Goal: Information Seeking & Learning: Learn about a topic

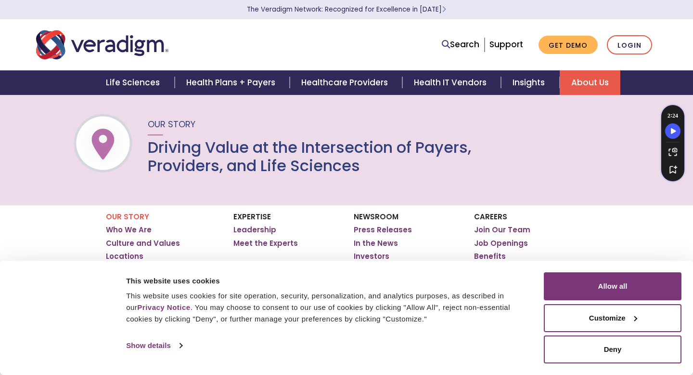
scroll to position [13, 0]
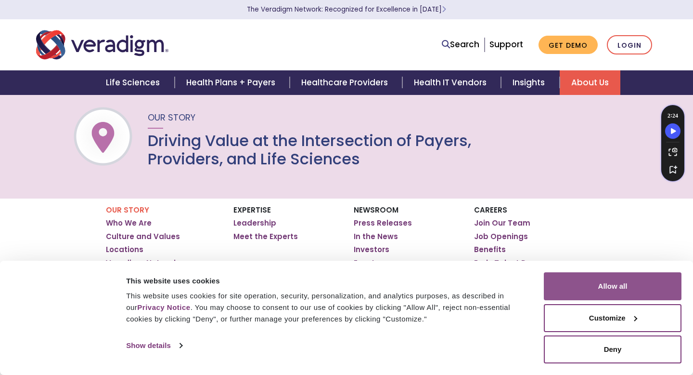
click at [613, 284] on button "Allow all" at bounding box center [613, 286] width 138 height 28
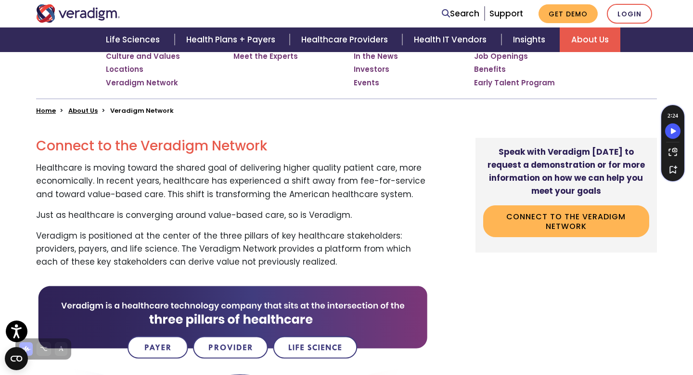
scroll to position [193, 0]
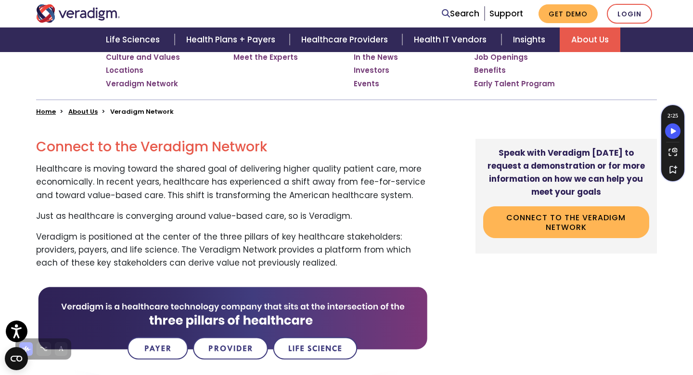
click at [196, 231] on p "Veradigm is positioned at the center of the three pillars of key healthcare sta…" at bounding box center [232, 249] width 393 height 39
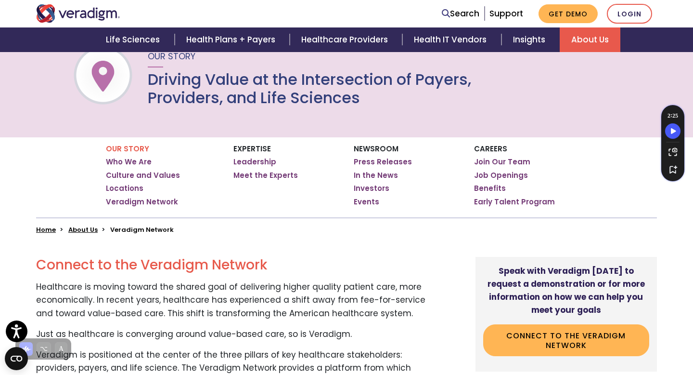
scroll to position [71, 0]
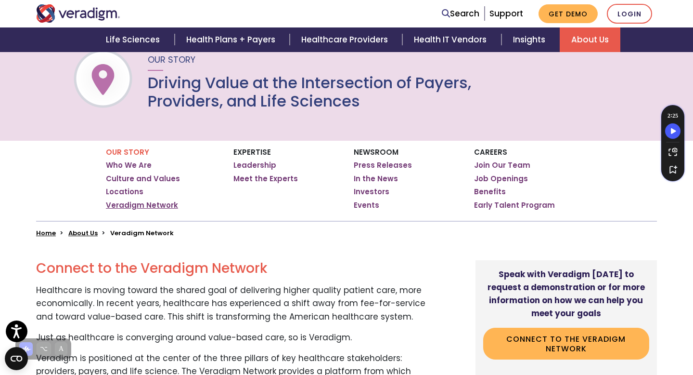
click at [140, 205] on link "Veradigm Network" at bounding box center [142, 205] width 72 height 10
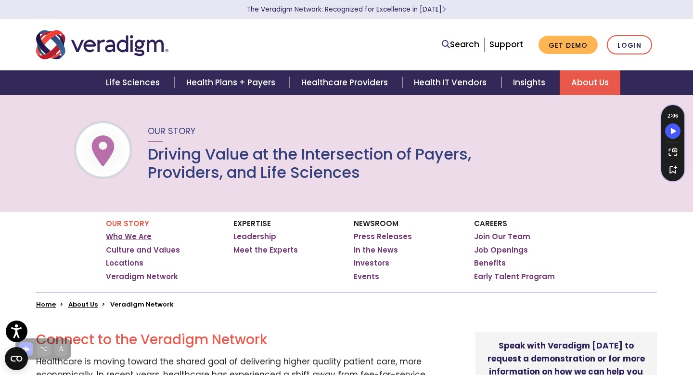
click at [132, 237] on link "Who We Are" at bounding box center [129, 237] width 46 height 10
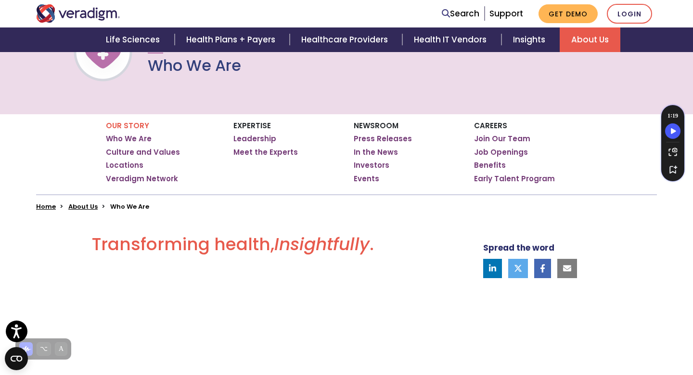
scroll to position [87, 0]
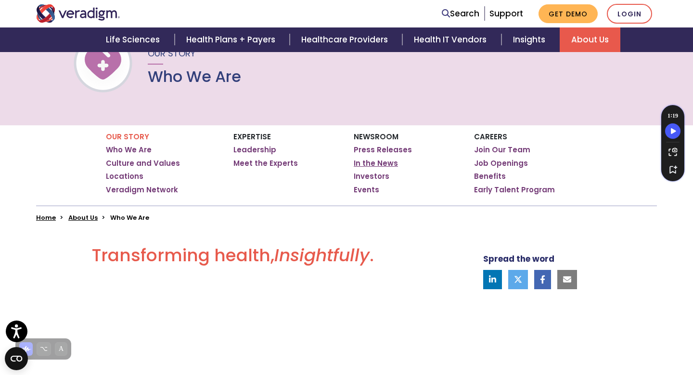
click at [380, 162] on link "In the News" at bounding box center [376, 163] width 44 height 10
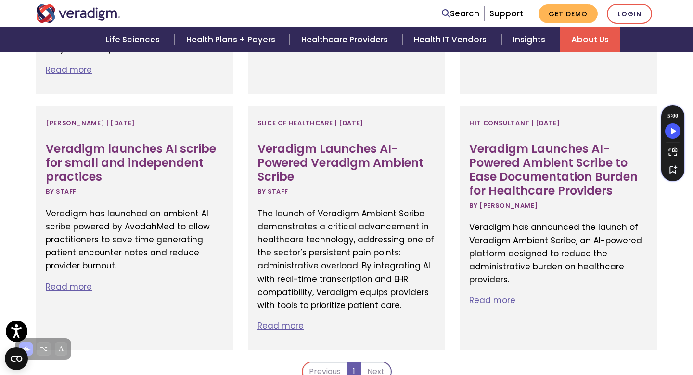
scroll to position [1594, 0]
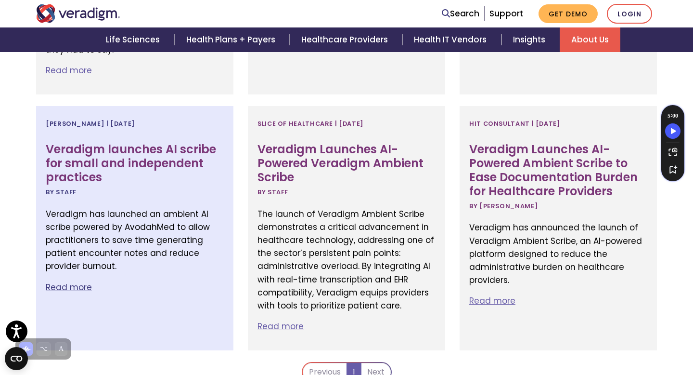
click at [82, 281] on p "Read more" at bounding box center [135, 287] width 178 height 13
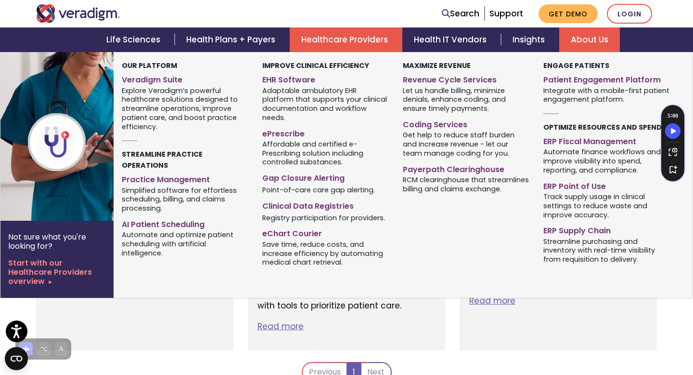
click at [342, 38] on link "Healthcare Providers" at bounding box center [346, 39] width 113 height 25
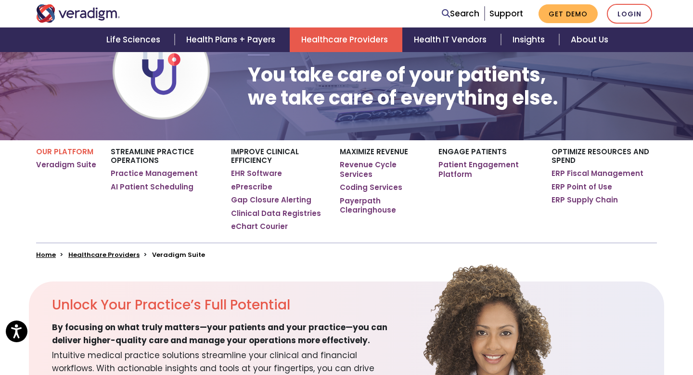
scroll to position [92, 0]
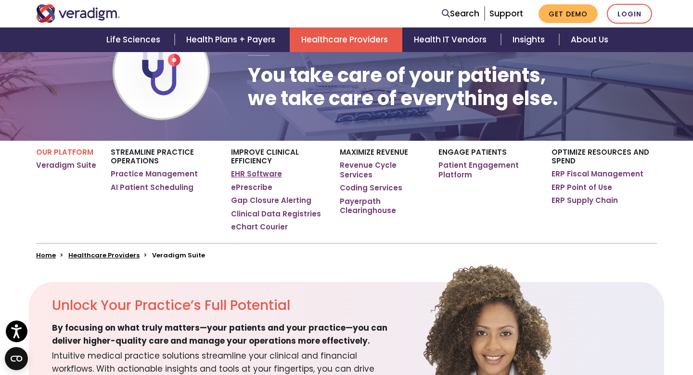
click at [268, 174] on link "EHR Software" at bounding box center [256, 174] width 51 height 10
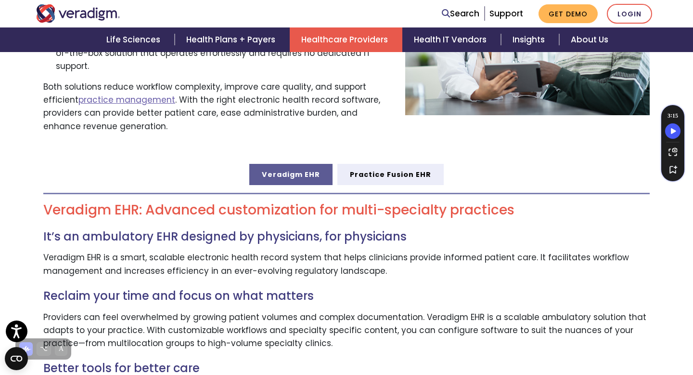
scroll to position [432, 0]
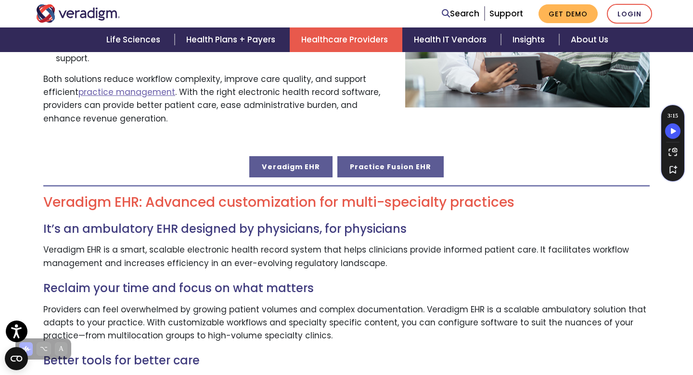
click at [407, 157] on link "Practice Fusion EHR" at bounding box center [391, 166] width 106 height 21
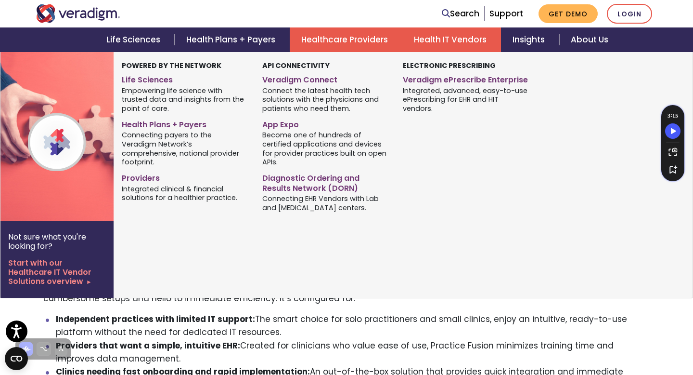
scroll to position [554, 0]
